Goal: Task Accomplishment & Management: Complete application form

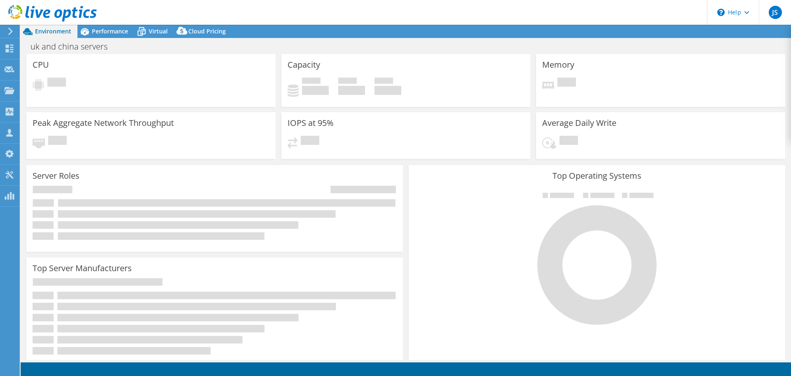
select select "USD"
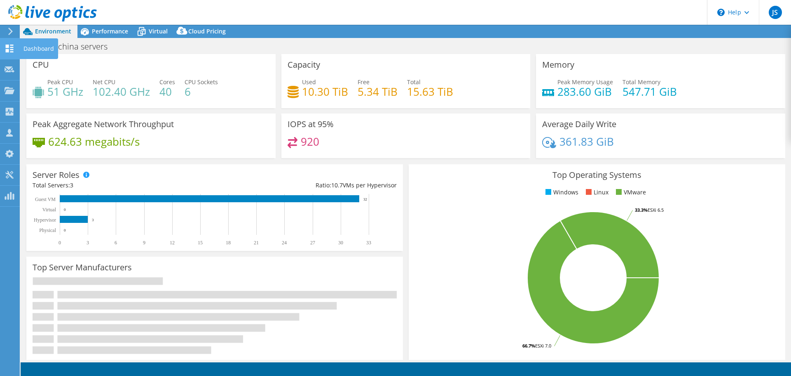
click at [5, 48] on icon at bounding box center [10, 49] width 10 height 8
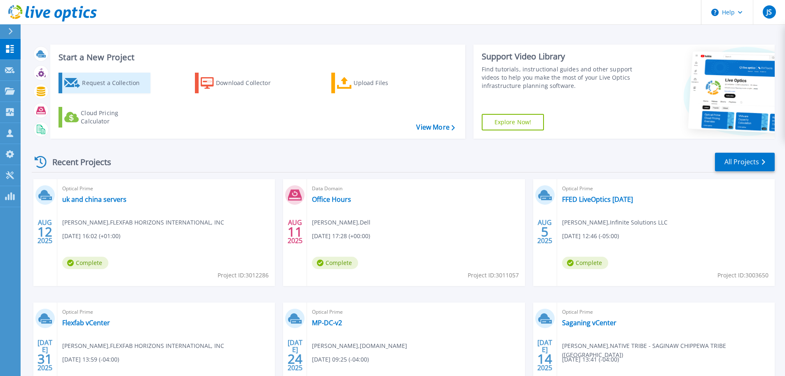
click at [83, 84] on div "Request a Collection" at bounding box center [115, 83] width 66 height 16
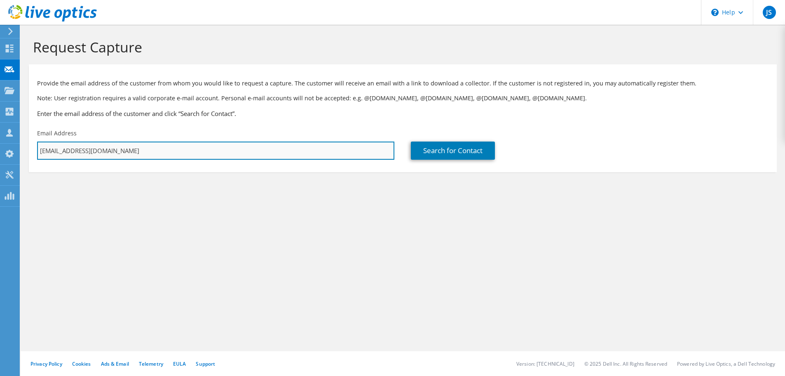
click at [139, 153] on input "[EMAIL_ADDRESS][DOMAIN_NAME]" at bounding box center [215, 150] width 357 height 18
drag, startPoint x: 149, startPoint y: 149, endPoint x: 35, endPoint y: 146, distance: 114.2
click at [35, 146] on div "Email Address jordan.sagorski@trace3.com" at bounding box center [216, 144] width 374 height 39
paste input "alex.coffman@profilefilms"
type input "alex.coffman@profilefilms.com"
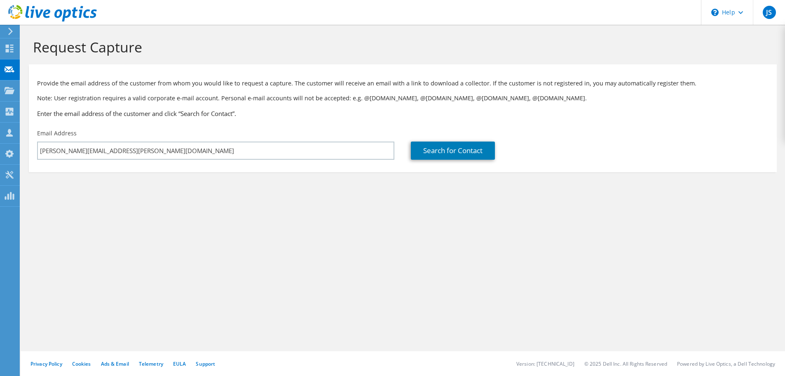
click at [296, 209] on section "Request Capture Provide the email address of the customer from whom you would l…" at bounding box center [403, 119] width 765 height 188
click at [443, 151] on link "Search for Contact" at bounding box center [453, 150] width 84 height 18
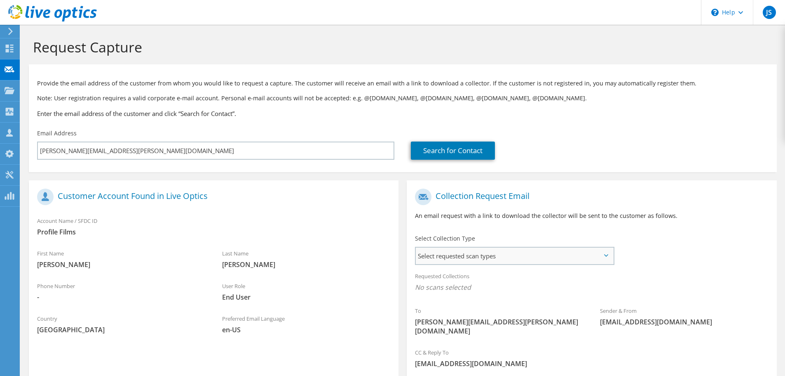
click at [482, 255] on span "Select requested scan types" at bounding box center [514, 255] width 197 height 16
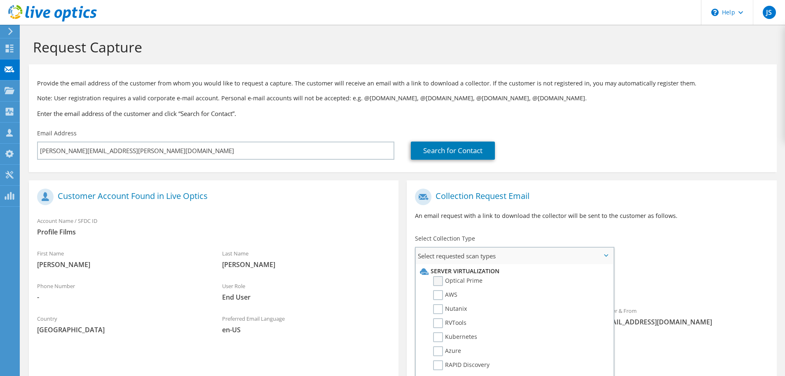
click at [452, 283] on label "Optical Prime" at bounding box center [457, 281] width 49 height 10
click at [0, 0] on input "Optical Prime" at bounding box center [0, 0] width 0 height 0
click at [691, 250] on div "To alex.coffman@profilefilms.com Sender & From liveoptics@liveoptics.com" at bounding box center [592, 265] width 370 height 162
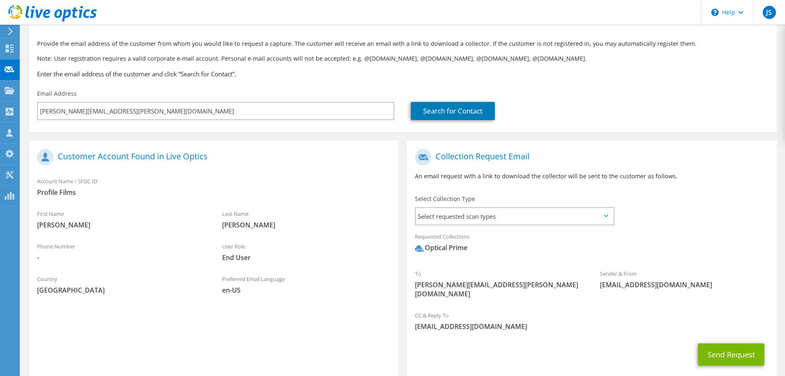
scroll to position [78, 0]
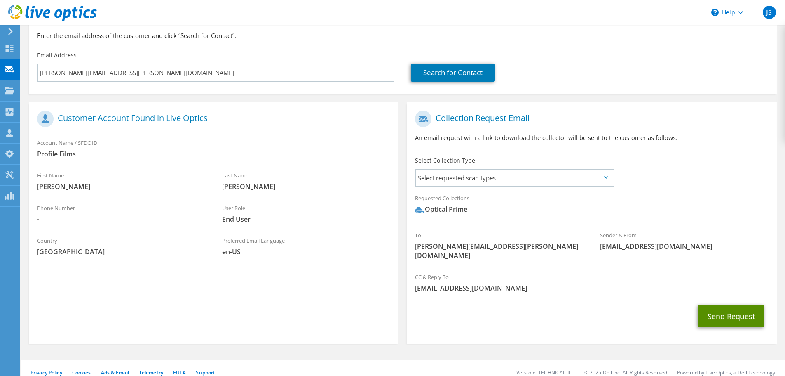
click at [719, 305] on button "Send Request" at bounding box center [731, 316] width 66 height 22
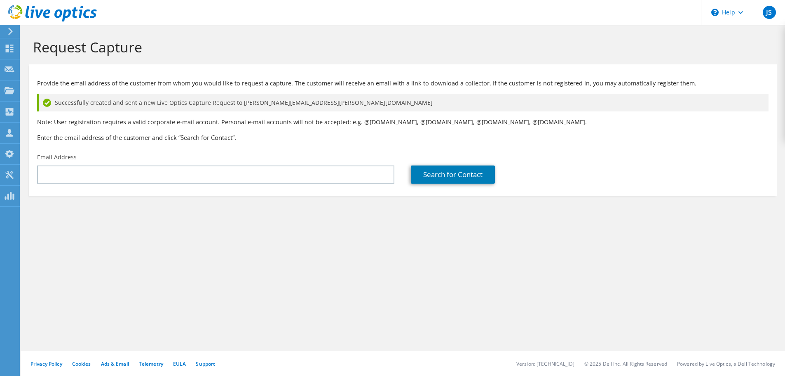
type input "[EMAIL_ADDRESS][DOMAIN_NAME]"
